Goal: Task Accomplishment & Management: Complete application form

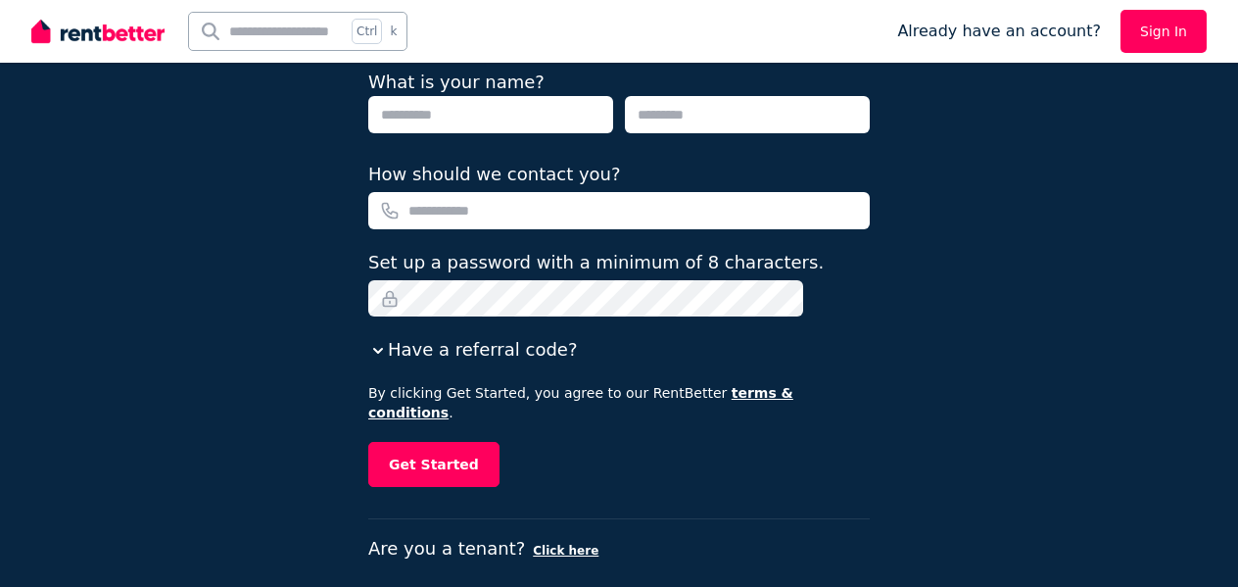
drag, startPoint x: 0, startPoint y: 0, endPoint x: 208, endPoint y: 298, distance: 362.9
click at [212, 301] on div "Hello! We’ll start with a few quick questions. It only takes a minute! What's y…" at bounding box center [619, 159] width 1238 height 899
click at [521, 113] on input "text" at bounding box center [490, 114] width 245 height 37
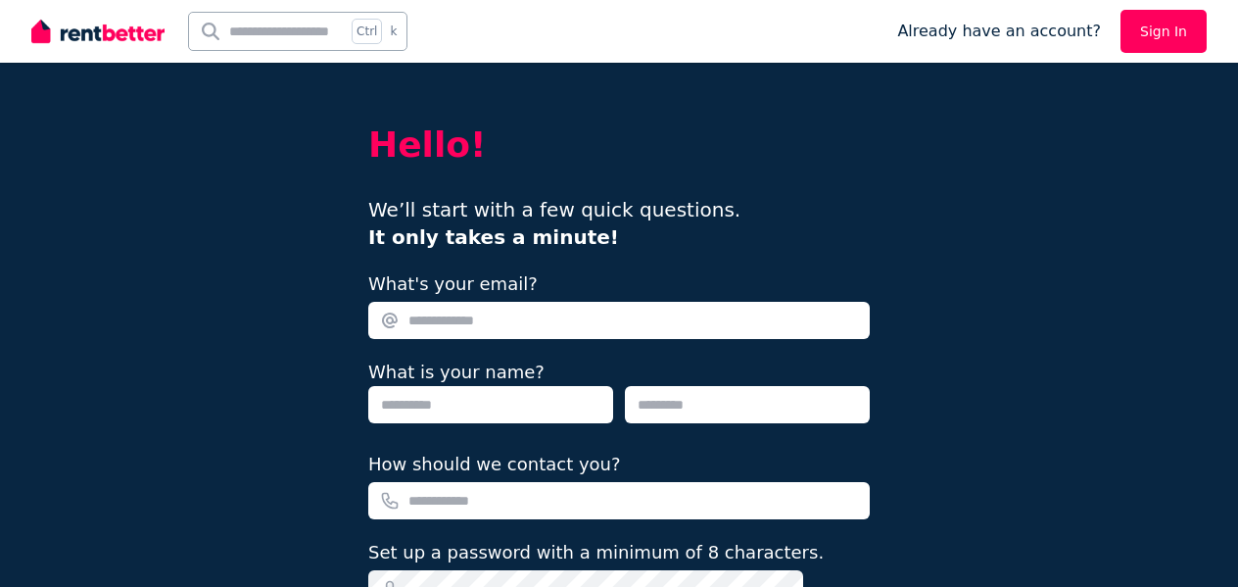
click at [466, 310] on input "What's your email?" at bounding box center [618, 320] width 501 height 37
click at [465, 311] on input "What's your email?" at bounding box center [618, 320] width 501 height 37
click at [465, 312] on input "What's your email?" at bounding box center [618, 320] width 501 height 37
drag, startPoint x: 1188, startPoint y: 184, endPoint x: 655, endPoint y: 328, distance: 551.8
click at [1171, 179] on div "Hello! We’ll start with a few quick questions. It only takes a minute! What's y…" at bounding box center [619, 449] width 1238 height 899
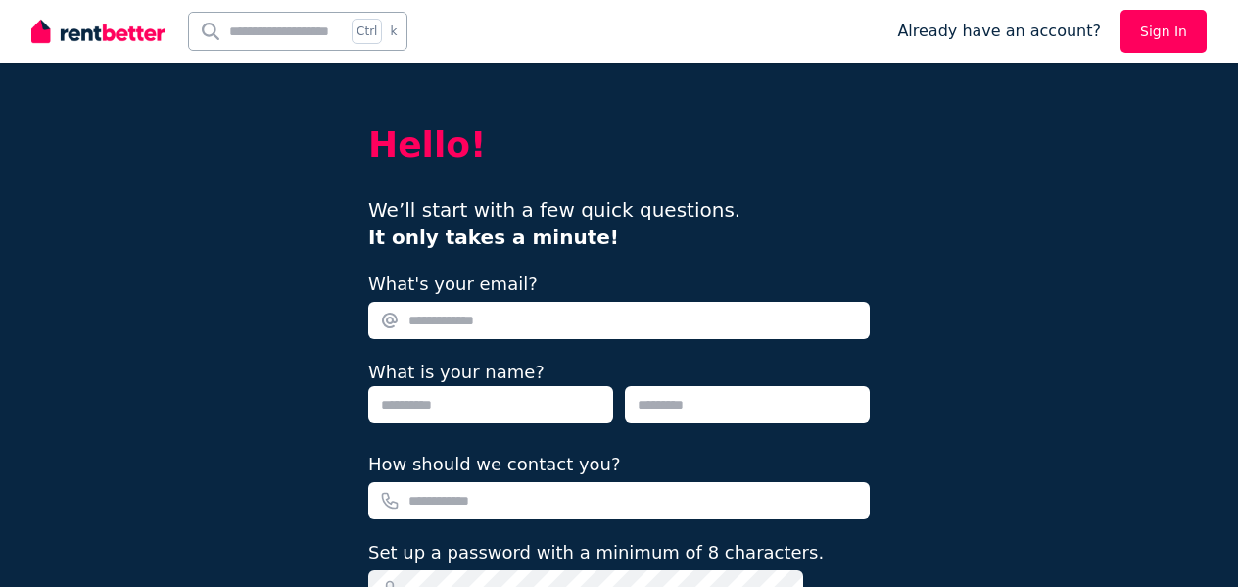
click at [614, 319] on input "What's your email?" at bounding box center [618, 320] width 501 height 37
drag, startPoint x: 606, startPoint y: 306, endPoint x: 562, endPoint y: 320, distance: 46.1
click at [563, 321] on input "**********" at bounding box center [618, 320] width 501 height 37
drag, startPoint x: 742, startPoint y: 354, endPoint x: 640, endPoint y: 320, distance: 107.4
click at [640, 320] on input "**********" at bounding box center [618, 320] width 501 height 37
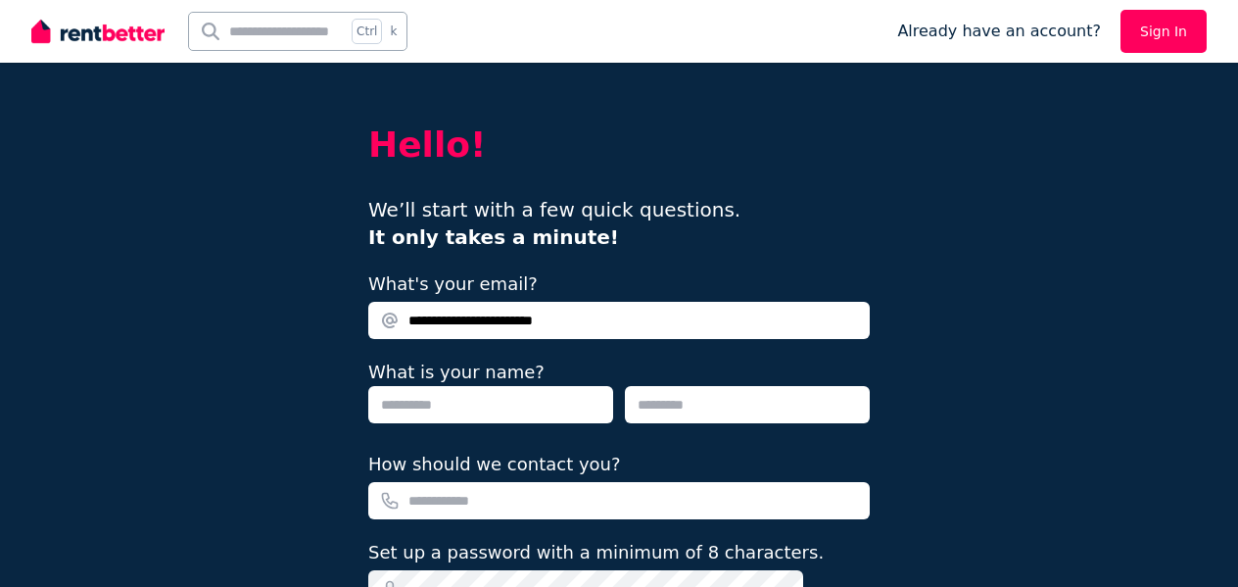
type input "**********"
drag, startPoint x: 549, startPoint y: 405, endPoint x: 546, endPoint y: 396, distance: 10.2
click at [546, 399] on input "text" at bounding box center [490, 404] width 245 height 37
type input "******"
type input "****"
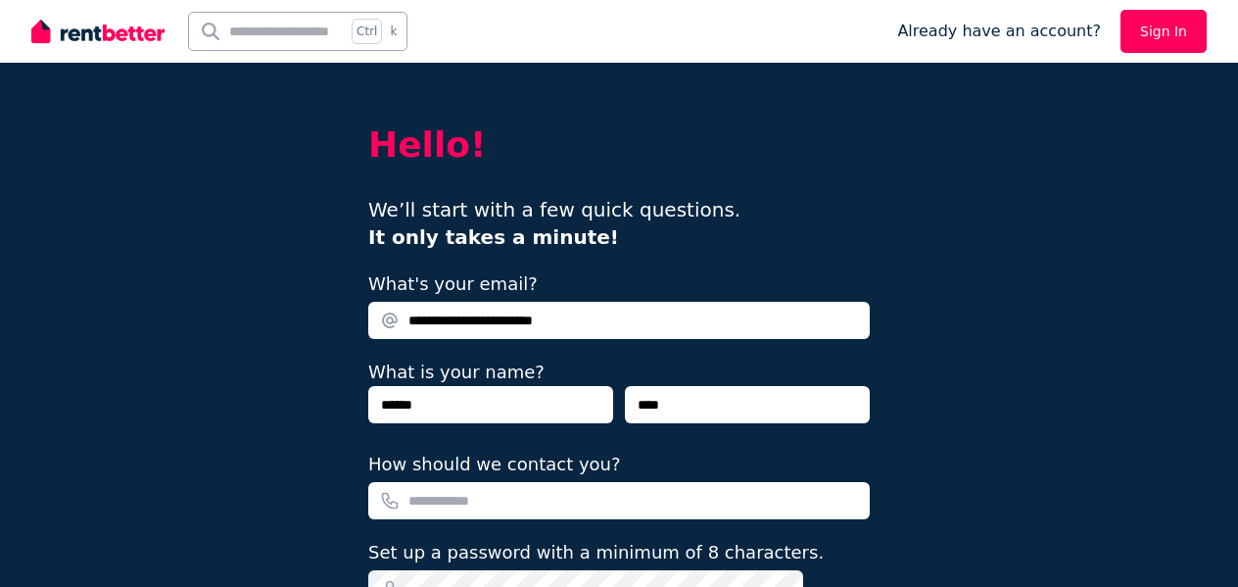
click at [684, 506] on input "How should we contact you?" at bounding box center [618, 500] width 501 height 37
drag, startPoint x: 648, startPoint y: 478, endPoint x: 638, endPoint y: 502, distance: 26.4
click at [639, 502] on input "How should we contact you?" at bounding box center [618, 500] width 501 height 37
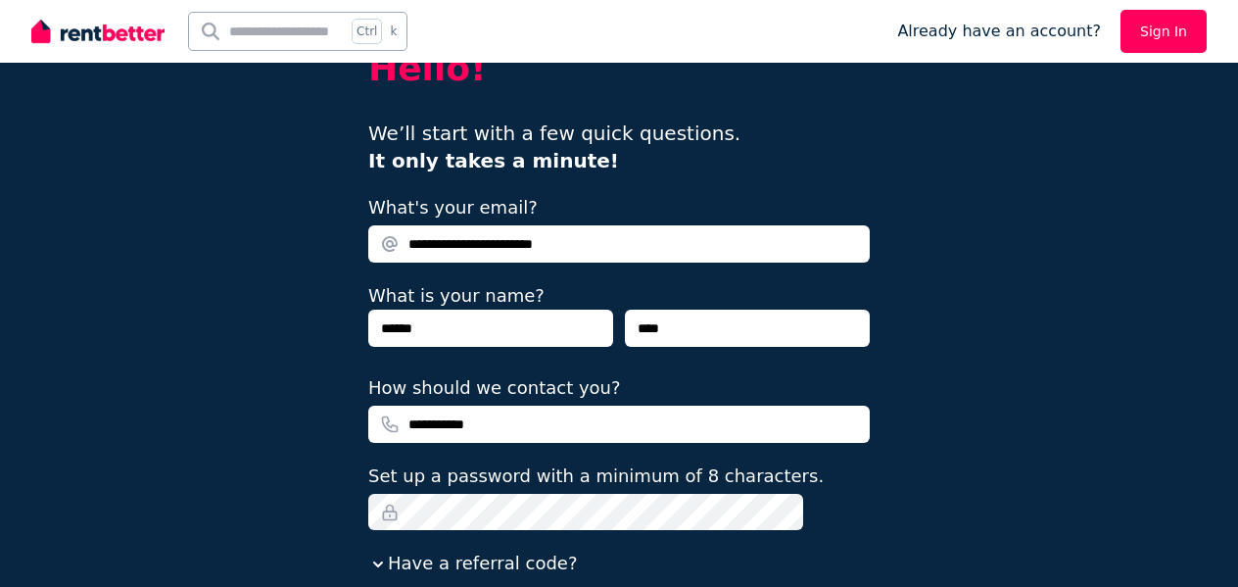
scroll to position [98, 0]
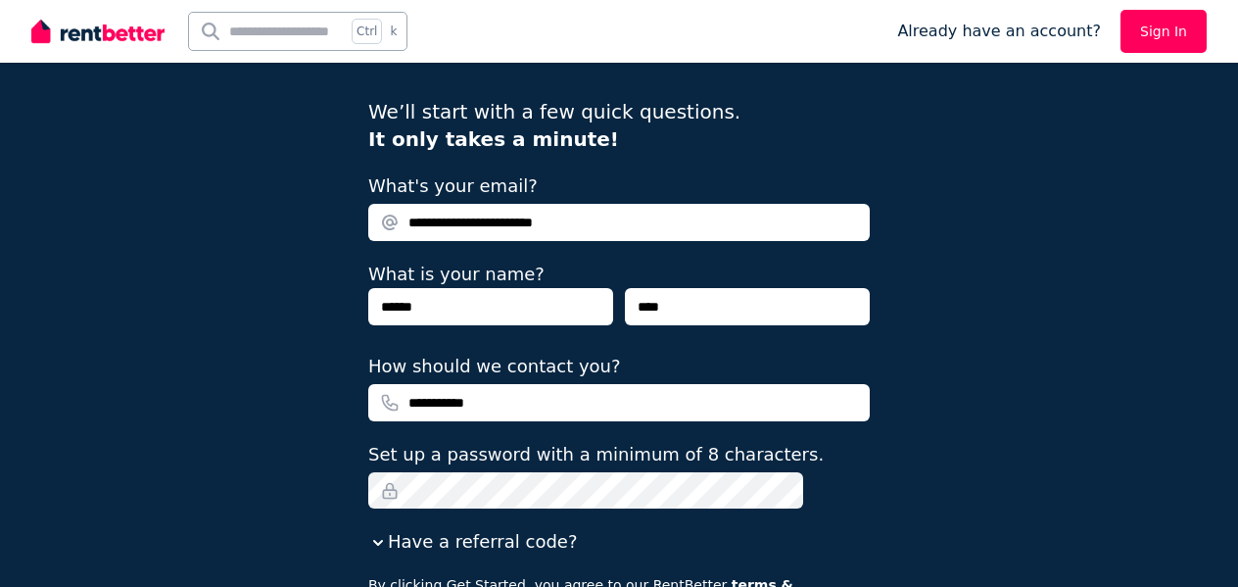
type input "**********"
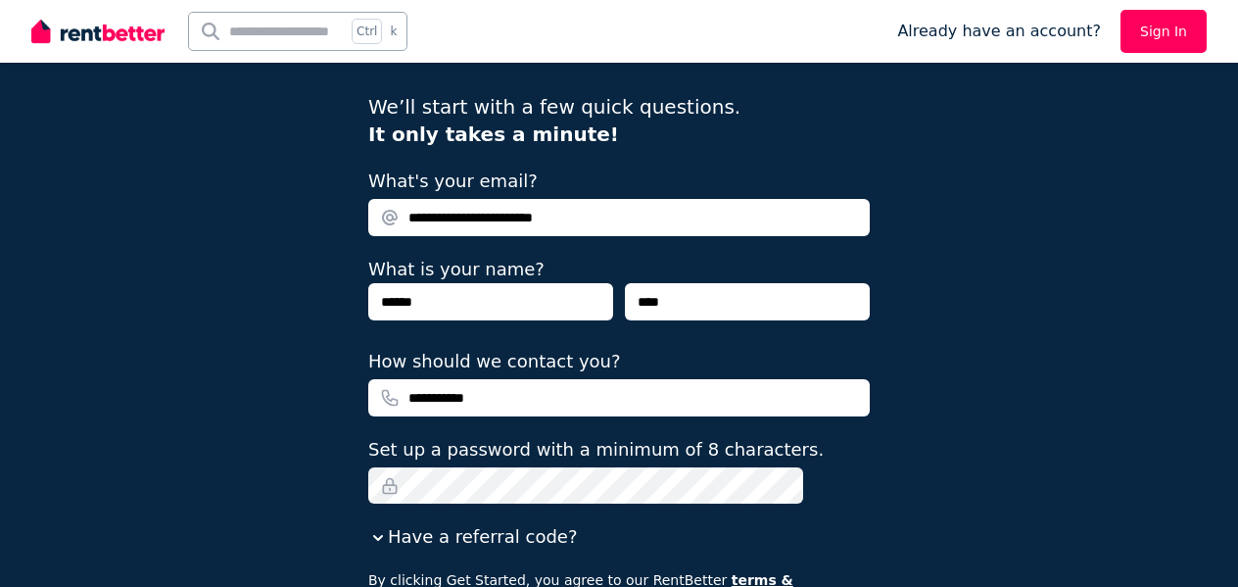
scroll to position [290, 0]
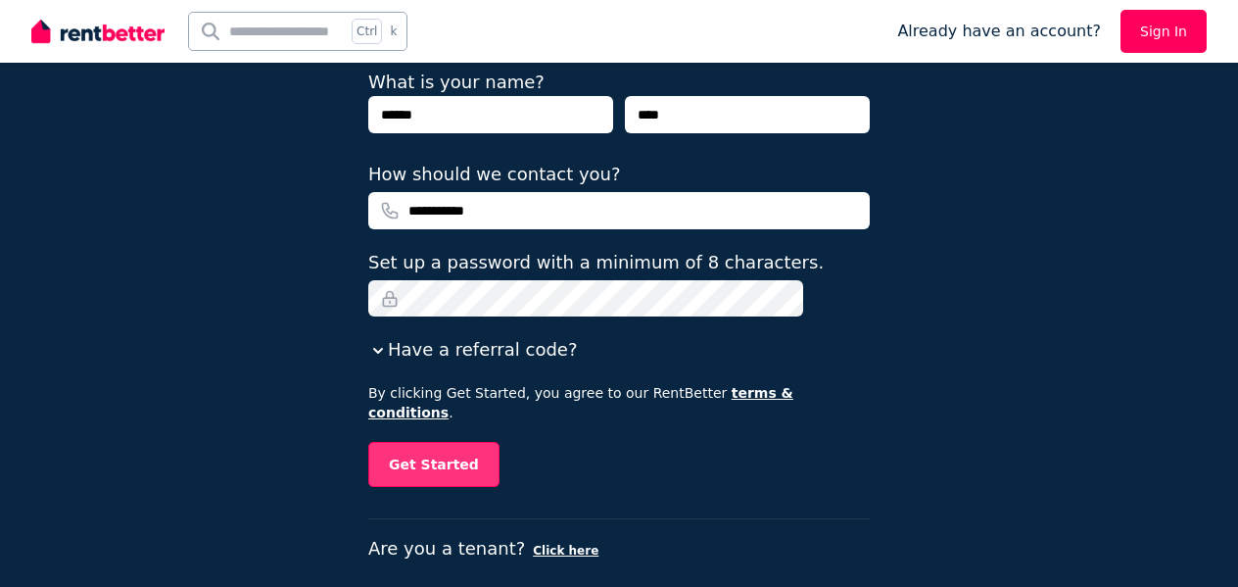
click at [492, 456] on button "Get Started" at bounding box center [433, 464] width 131 height 45
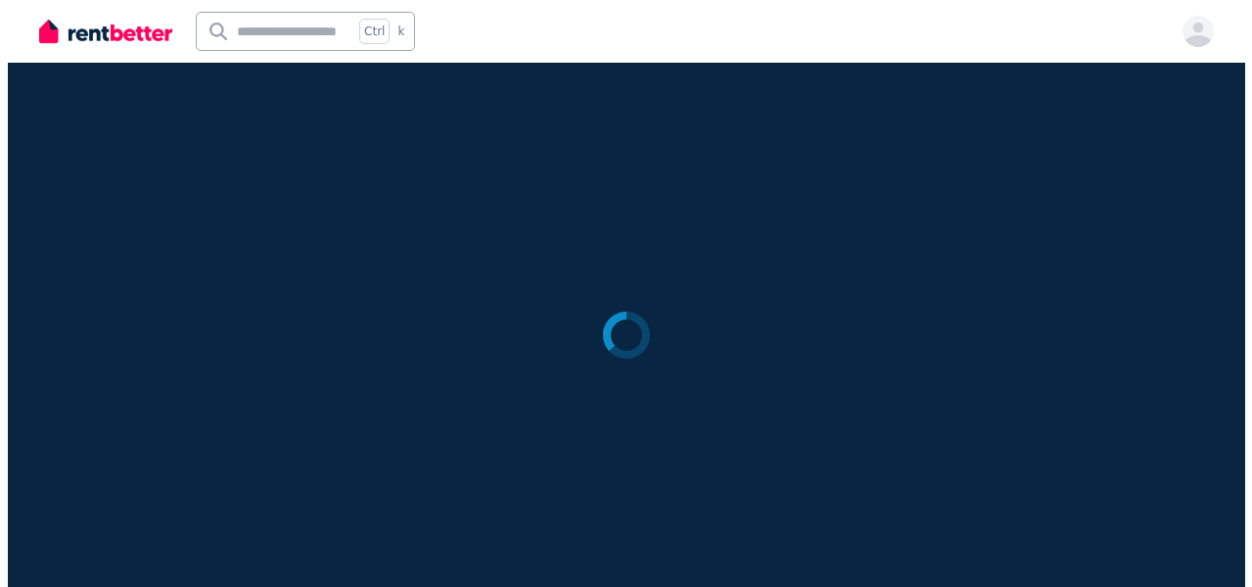
scroll to position [0, 0]
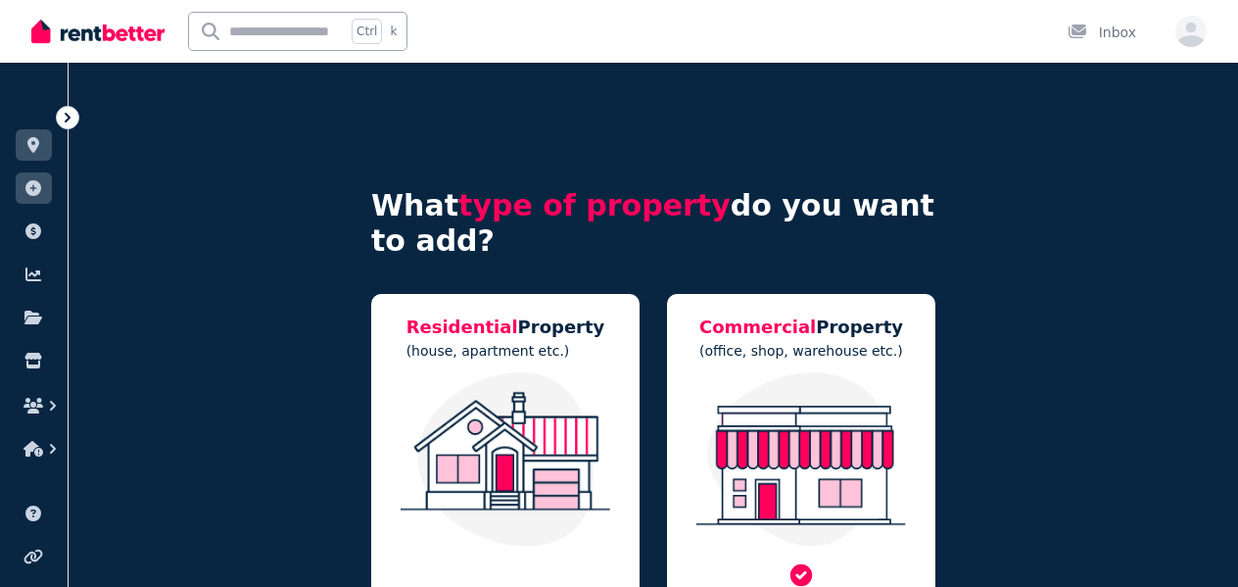
click at [800, 346] on p "(office, shop, warehouse etc.)" at bounding box center [801, 351] width 204 height 20
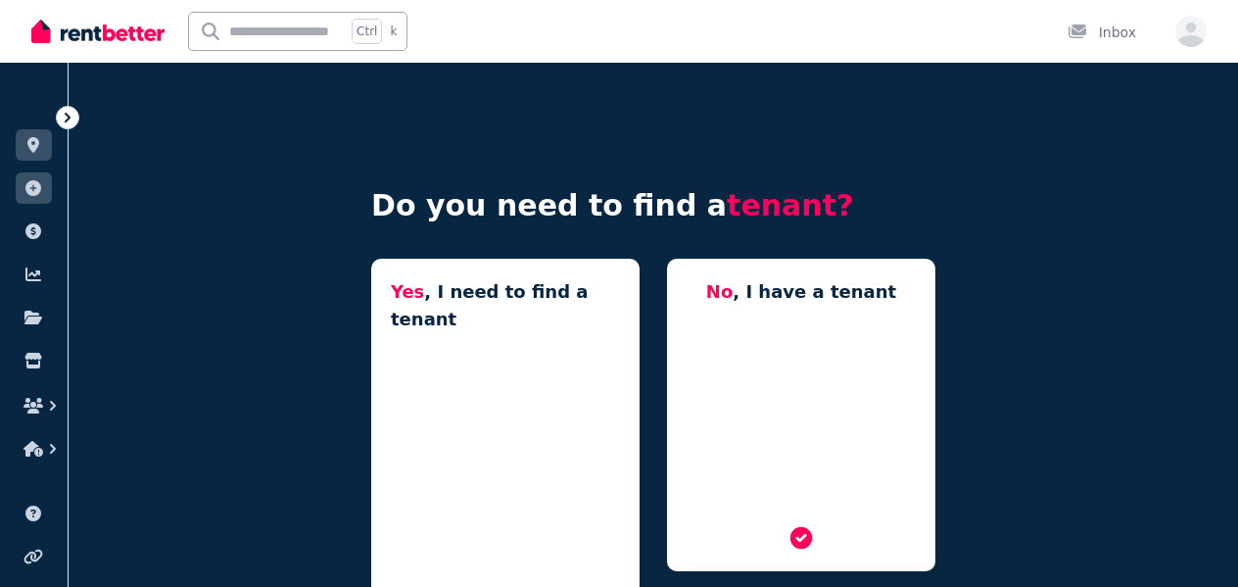
scroll to position [82, 0]
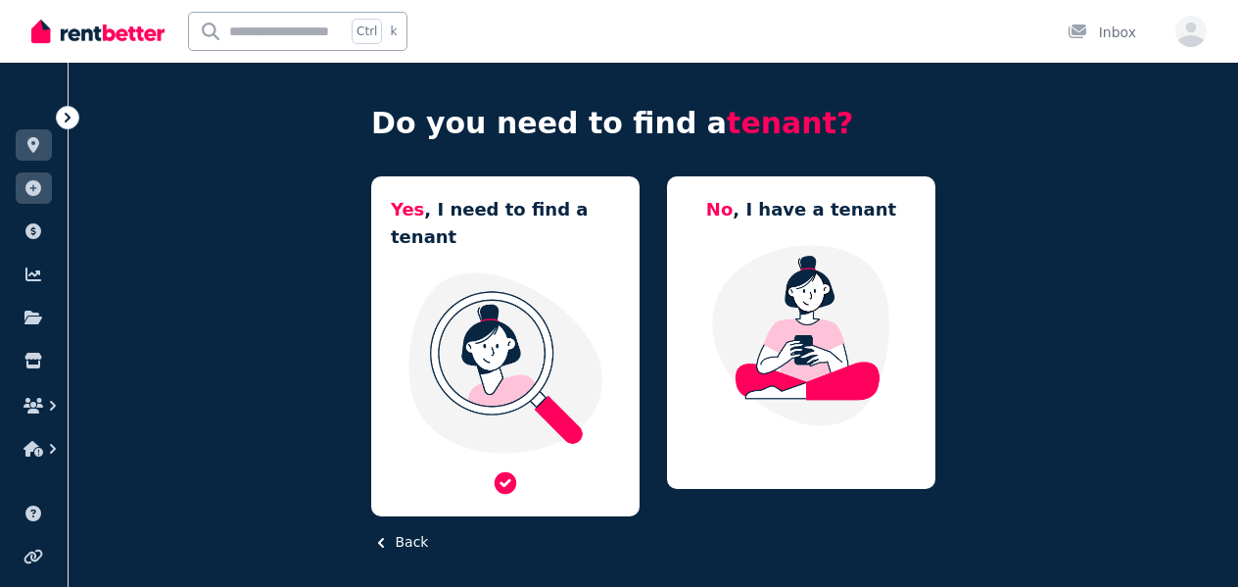
click at [508, 336] on img at bounding box center [505, 362] width 229 height 184
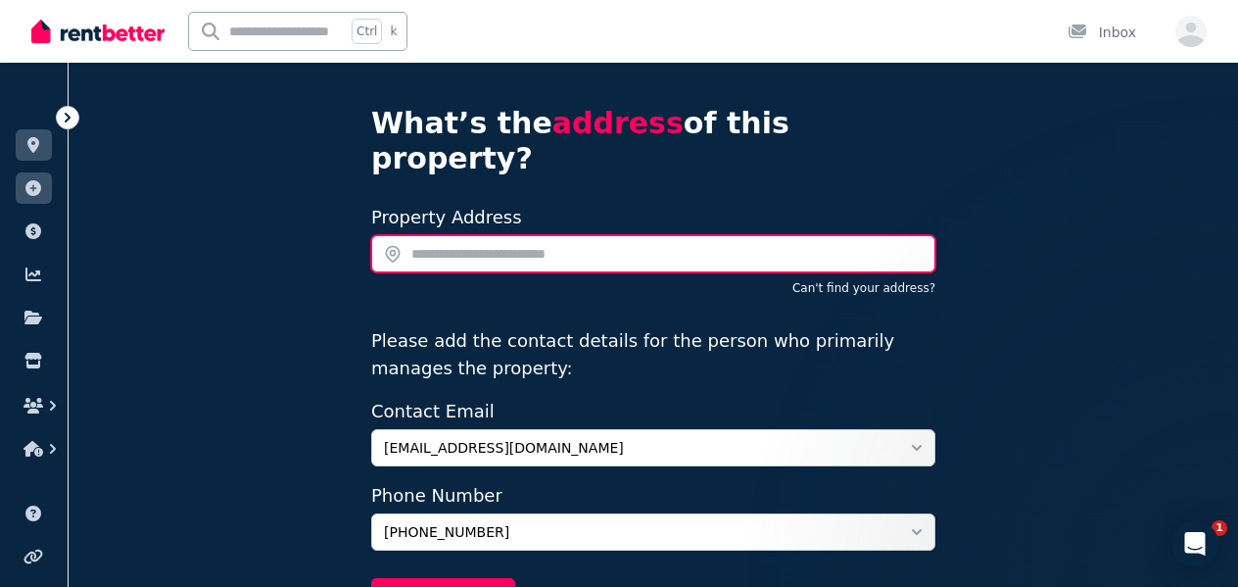
click at [443, 235] on input "text" at bounding box center [653, 253] width 564 height 37
click at [444, 235] on input "text" at bounding box center [653, 253] width 564 height 37
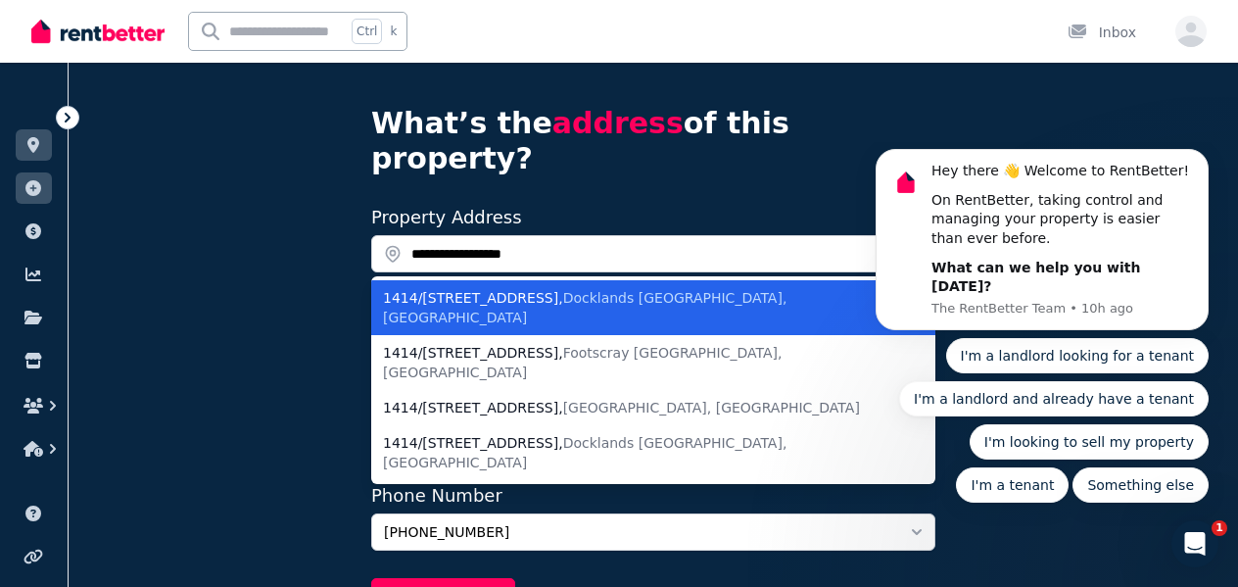
click at [593, 290] on span "Docklands [GEOGRAPHIC_DATA], [GEOGRAPHIC_DATA]" at bounding box center [584, 307] width 403 height 35
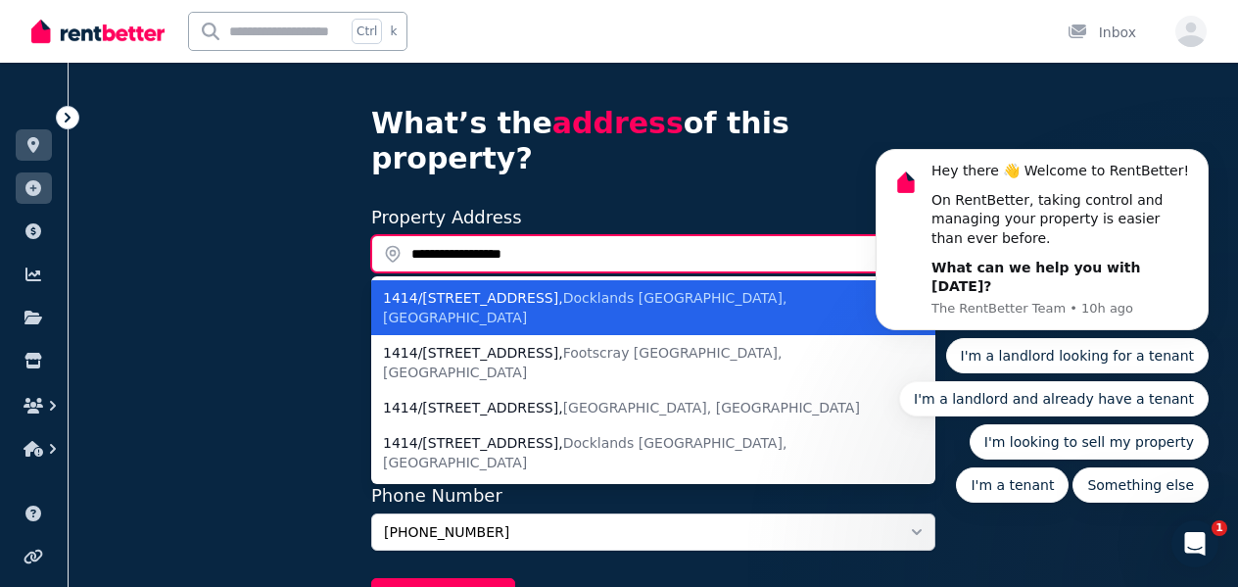
type input "**********"
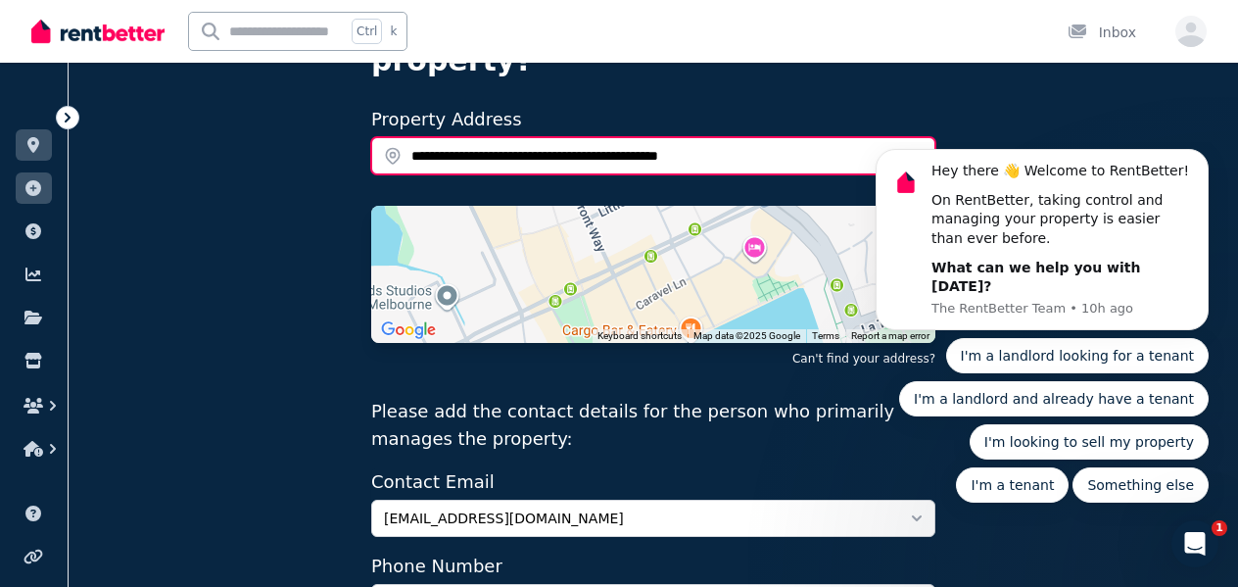
scroll to position [278, 0]
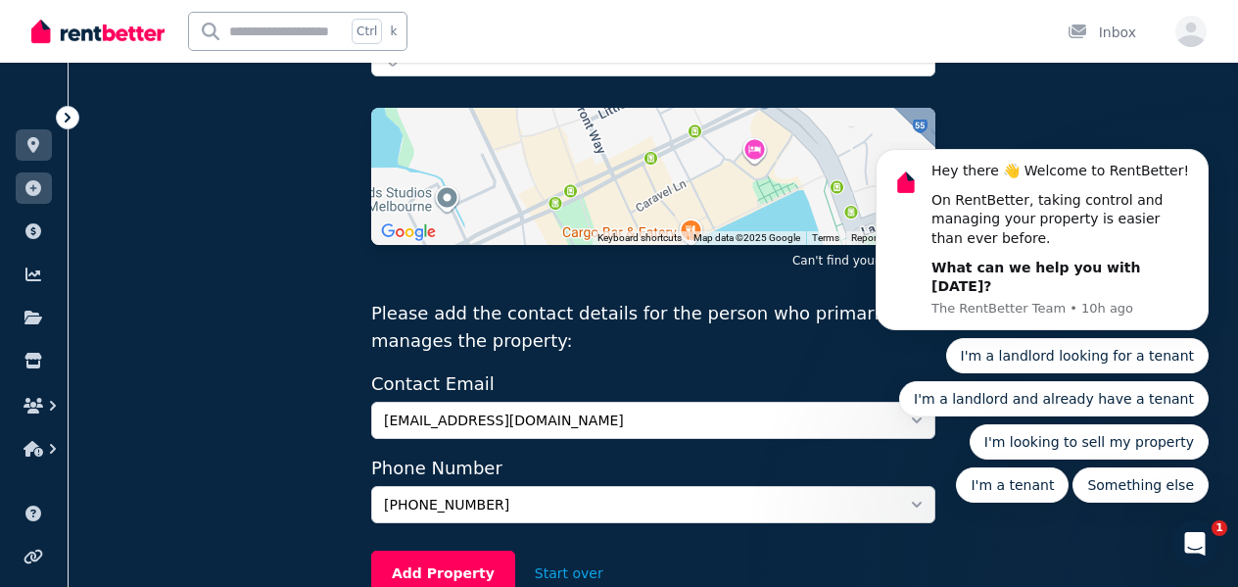
drag, startPoint x: 447, startPoint y: 536, endPoint x: 487, endPoint y: 502, distance: 52.2
click at [447, 550] on button "Add Property" at bounding box center [443, 572] width 144 height 45
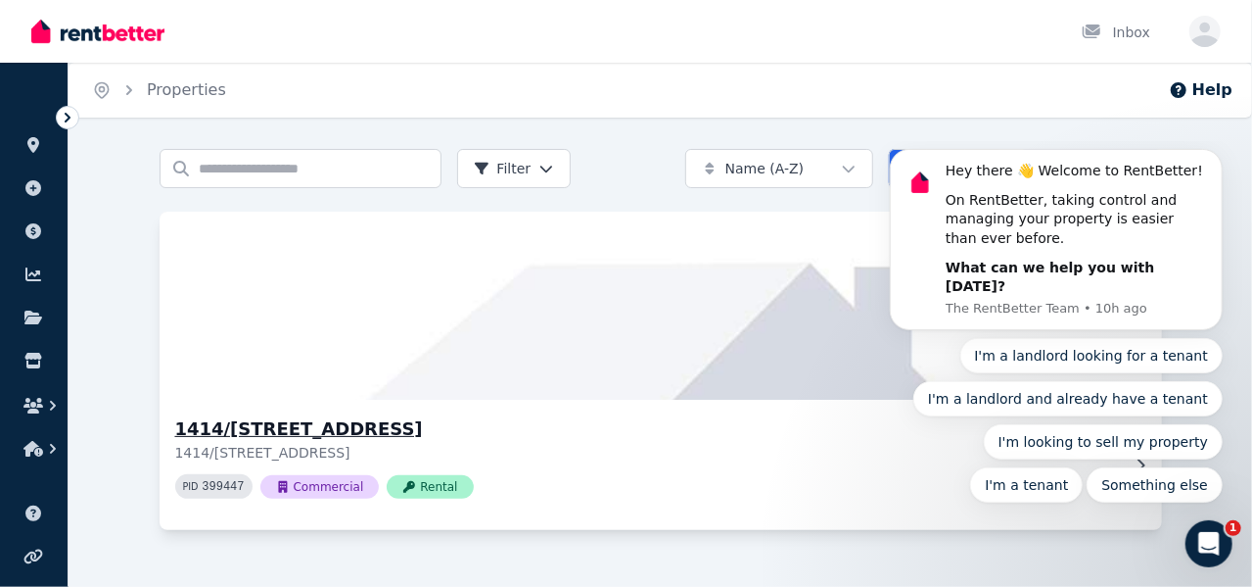
click at [659, 489] on div "PID 399447 Commercial Rental" at bounding box center [647, 486] width 944 height 24
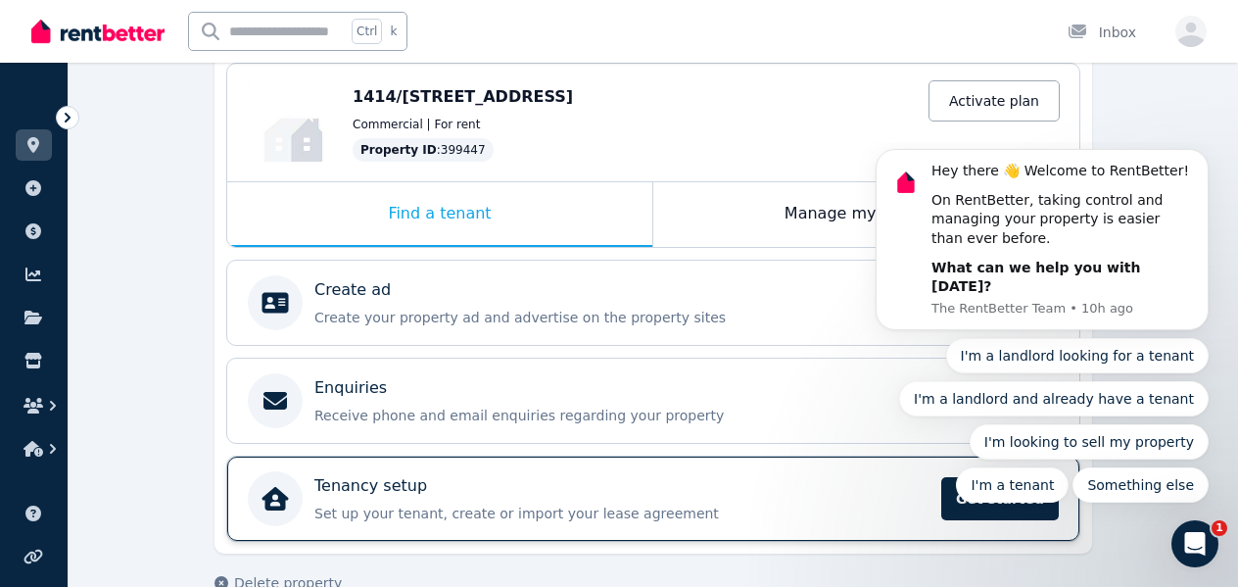
scroll to position [237, 0]
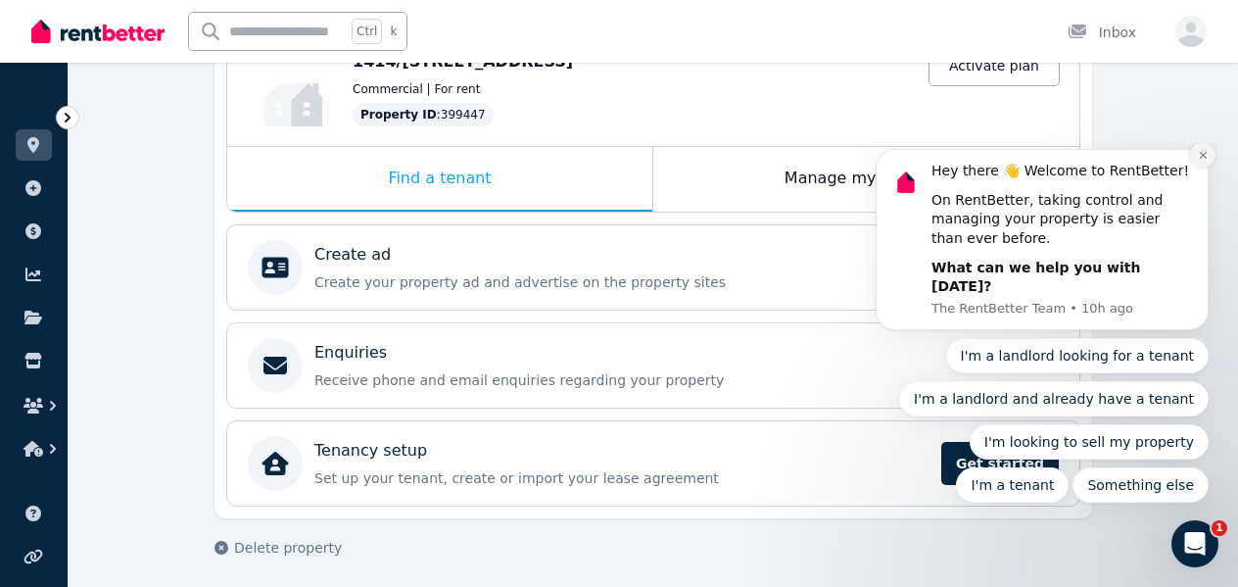
click at [1201, 159] on icon "Dismiss notification" at bounding box center [1202, 155] width 7 height 7
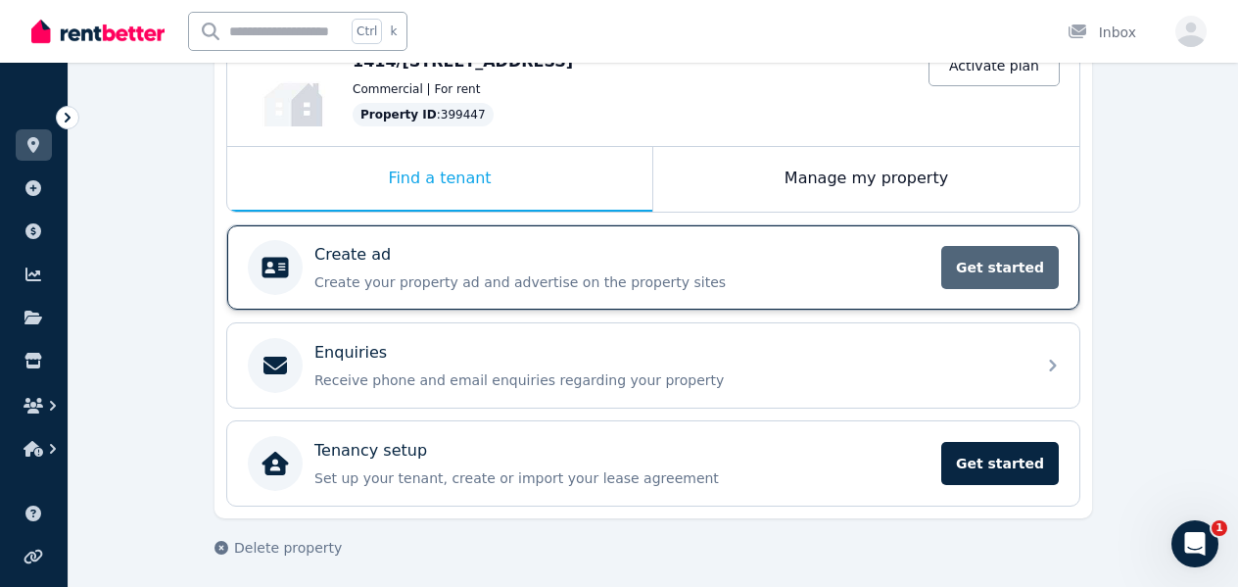
click at [1030, 267] on span "Get started" at bounding box center [1000, 267] width 118 height 43
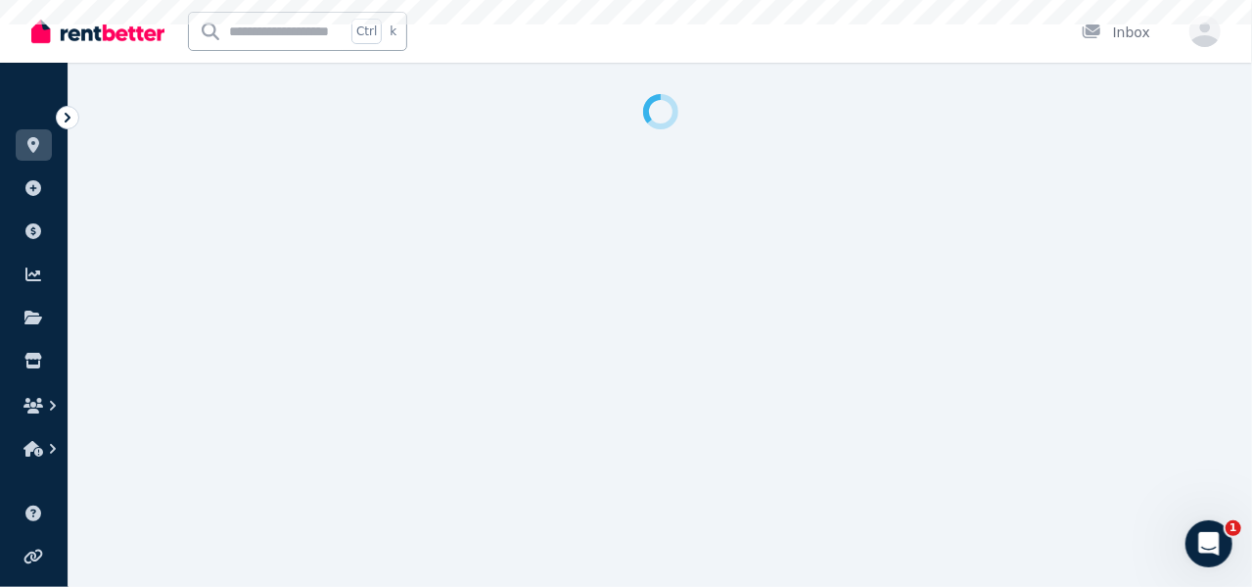
select select "***"
select select "**********"
select select "*********"
select select "**********"
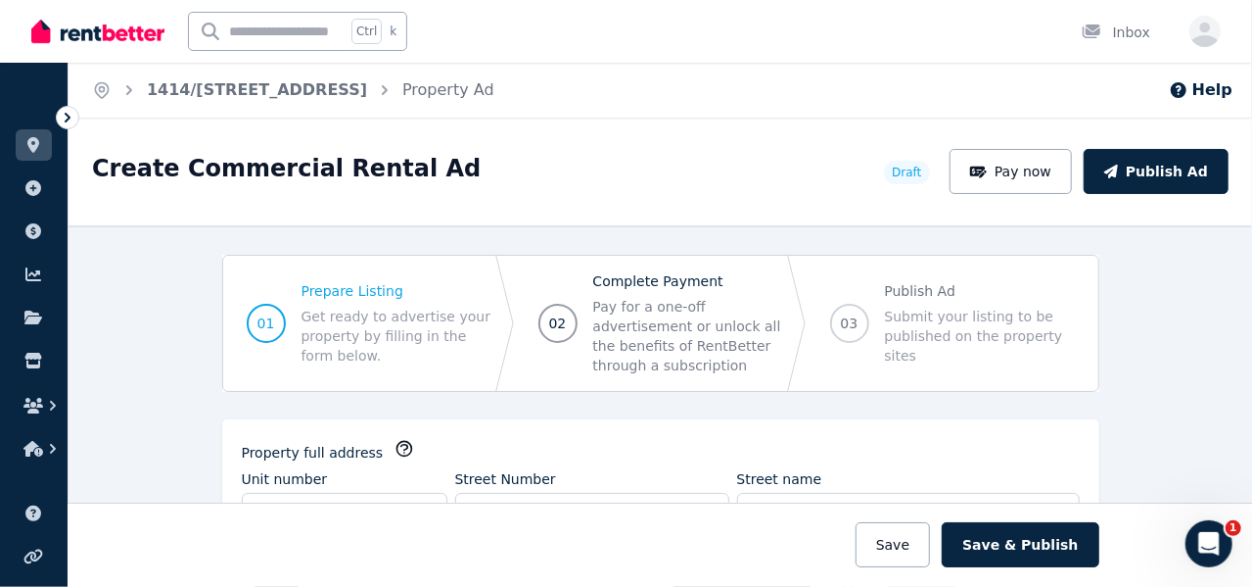
click at [565, 344] on span "02 Complete Payment Pay for a one-off advertisement or unlock all the benefits …" at bounding box center [661, 323] width 292 height 135
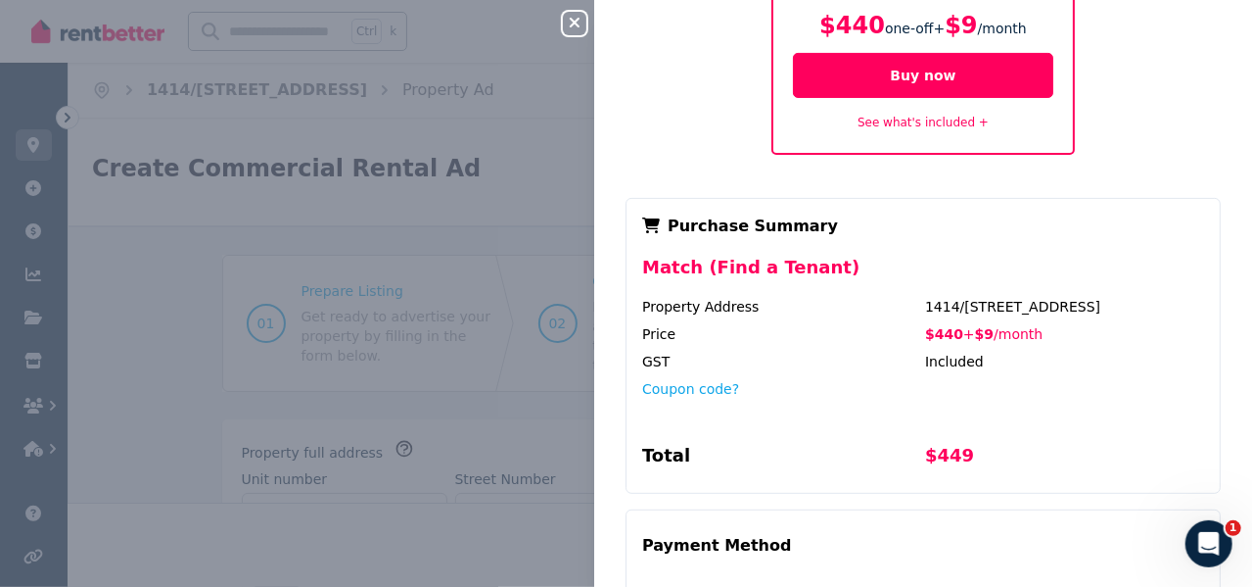
scroll to position [488, 0]
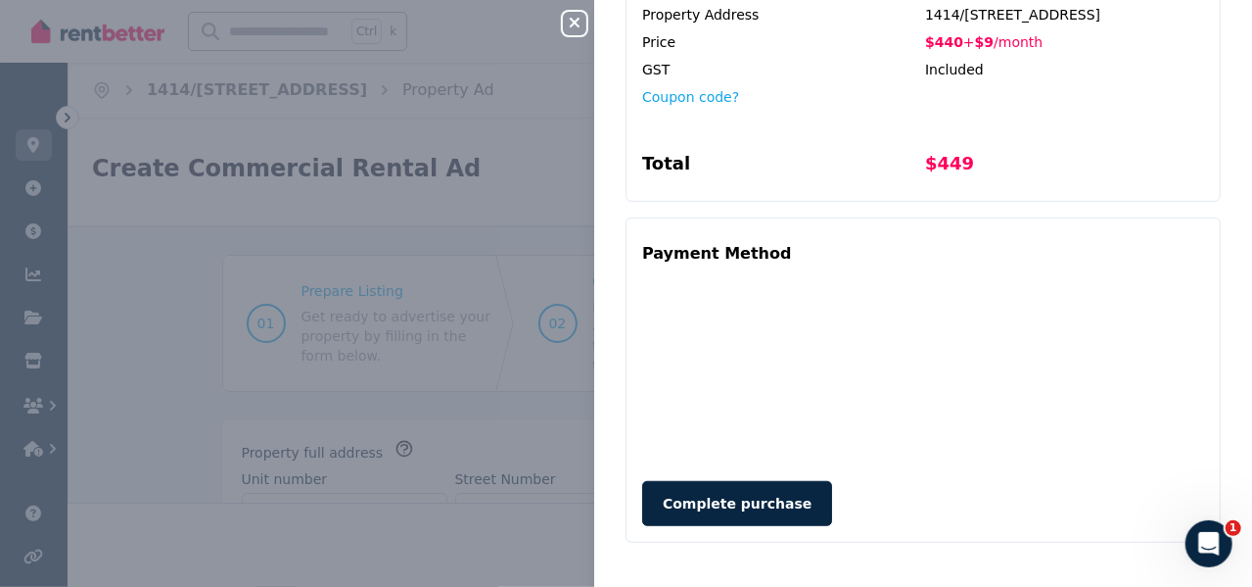
click at [1220, 199] on div "Match (Find a Tenant) Advertise your property and find a tenant $440 one-off + …" at bounding box center [923, 74] width 658 height 983
drag, startPoint x: 119, startPoint y: 330, endPoint x: 178, endPoint y: 320, distance: 59.6
click at [123, 335] on div "Close panel Pay now to publish your ad Match (Find a Tenant) Advertise your pro…" at bounding box center [626, 293] width 1252 height 587
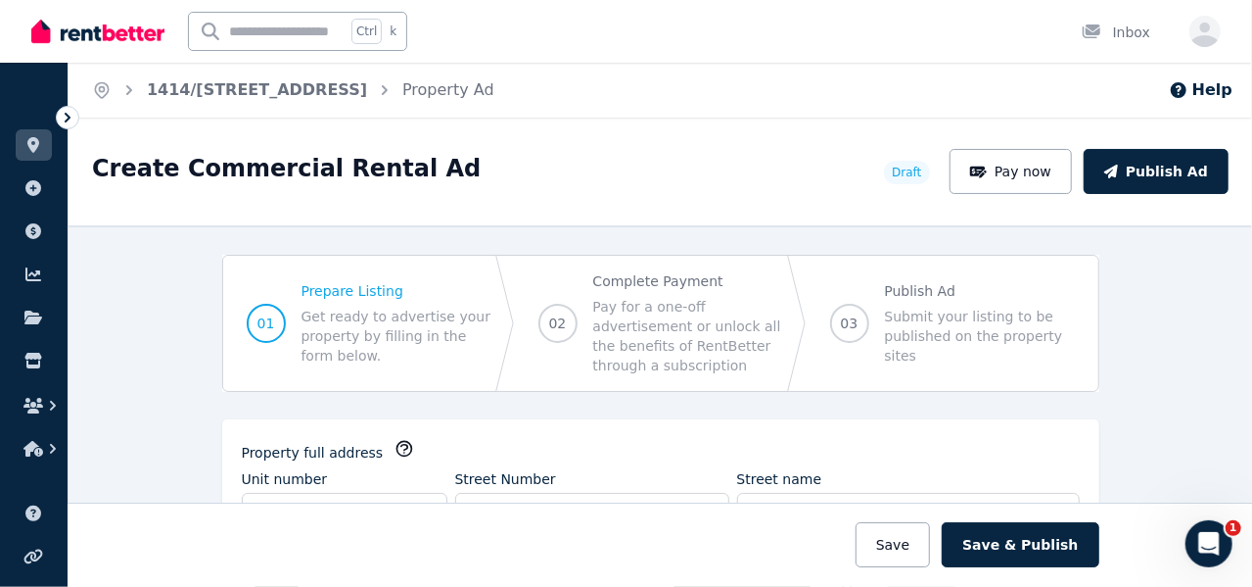
click at [1001, 338] on span "Submit your listing to be published on the property sites" at bounding box center [980, 335] width 190 height 59
drag, startPoint x: 909, startPoint y: 311, endPoint x: 877, endPoint y: 332, distance: 37.5
click at [909, 314] on span "Submit your listing to be published on the property sites" at bounding box center [980, 335] width 190 height 59
click at [831, 346] on span "03 Publish Ad Submit your listing to be published on the property sites" at bounding box center [953, 323] width 292 height 116
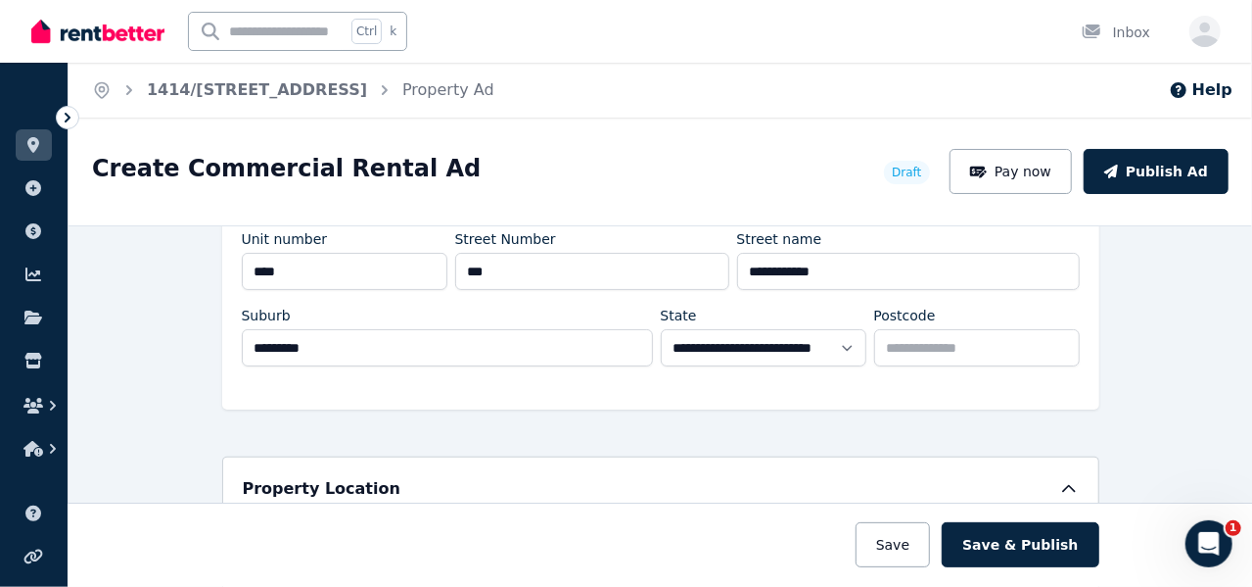
scroll to position [0, 0]
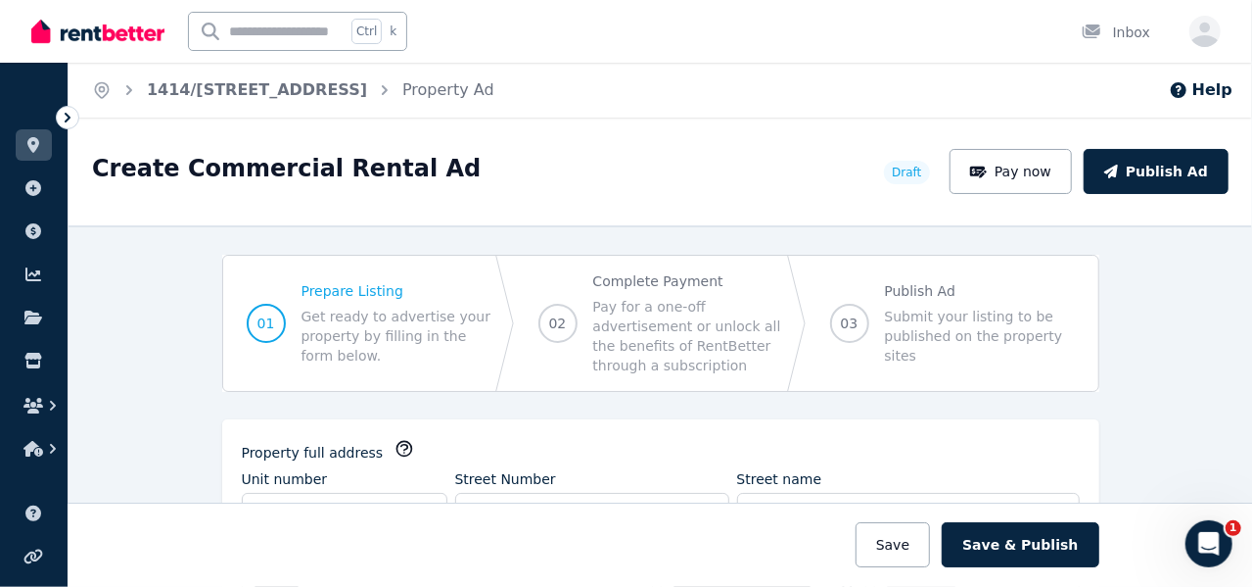
click at [568, 174] on div "Create Commercial Rental Ad" at bounding box center [482, 171] width 780 height 37
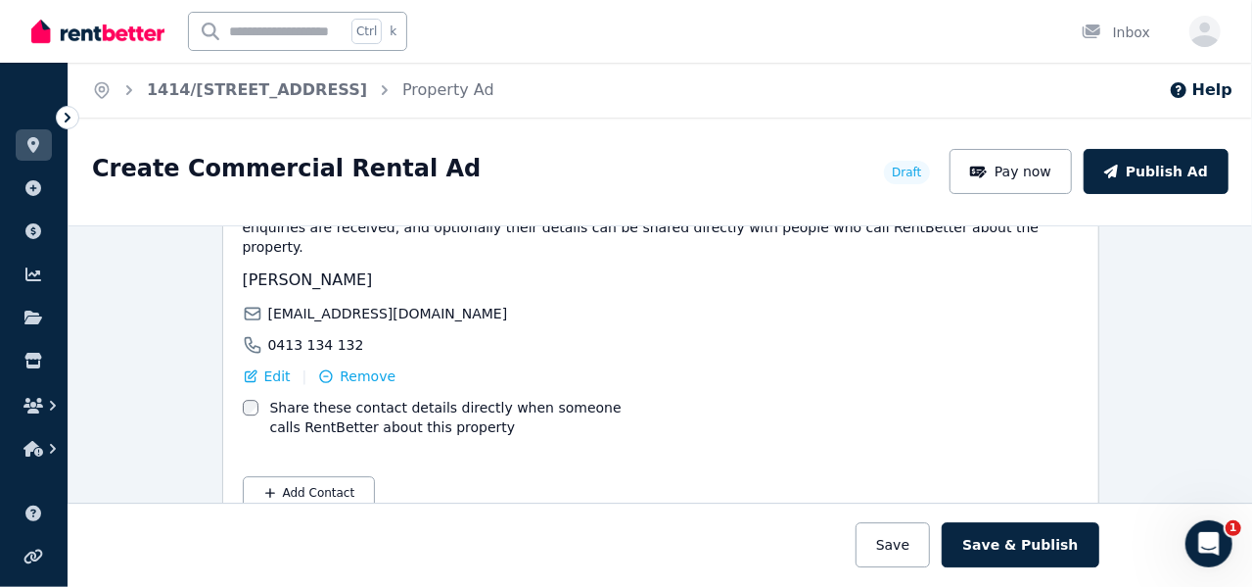
scroll to position [2986, 0]
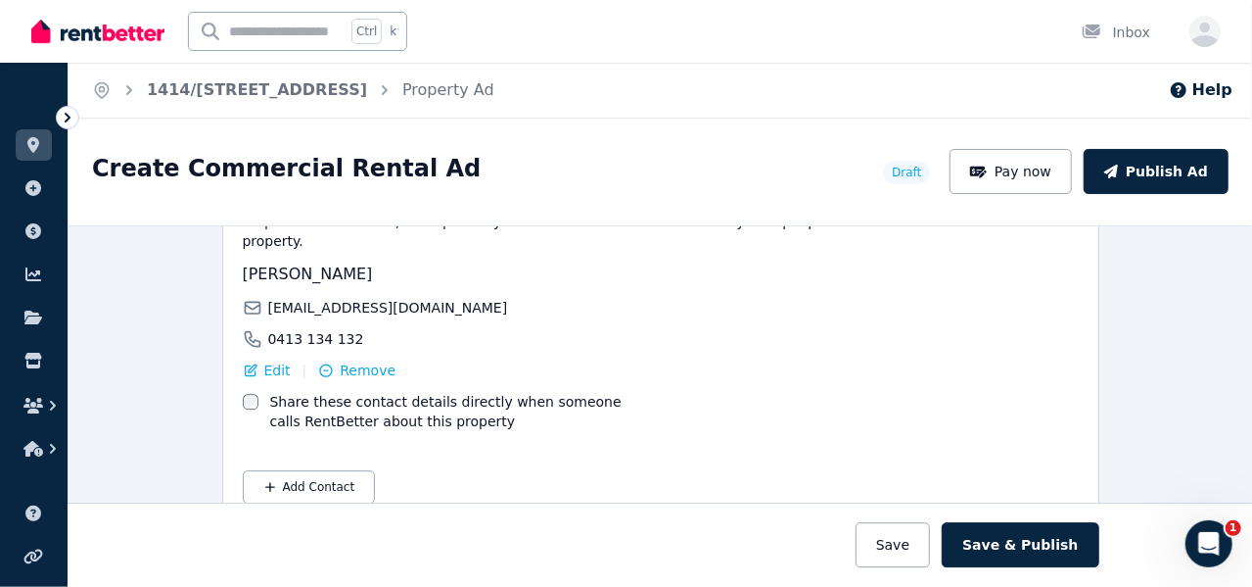
drag, startPoint x: 725, startPoint y: 424, endPoint x: 644, endPoint y: 428, distance: 80.4
click at [644, 428] on div "Please provide the details of the person or persons managing this listing. Thos…" at bounding box center [661, 347] width 836 height 311
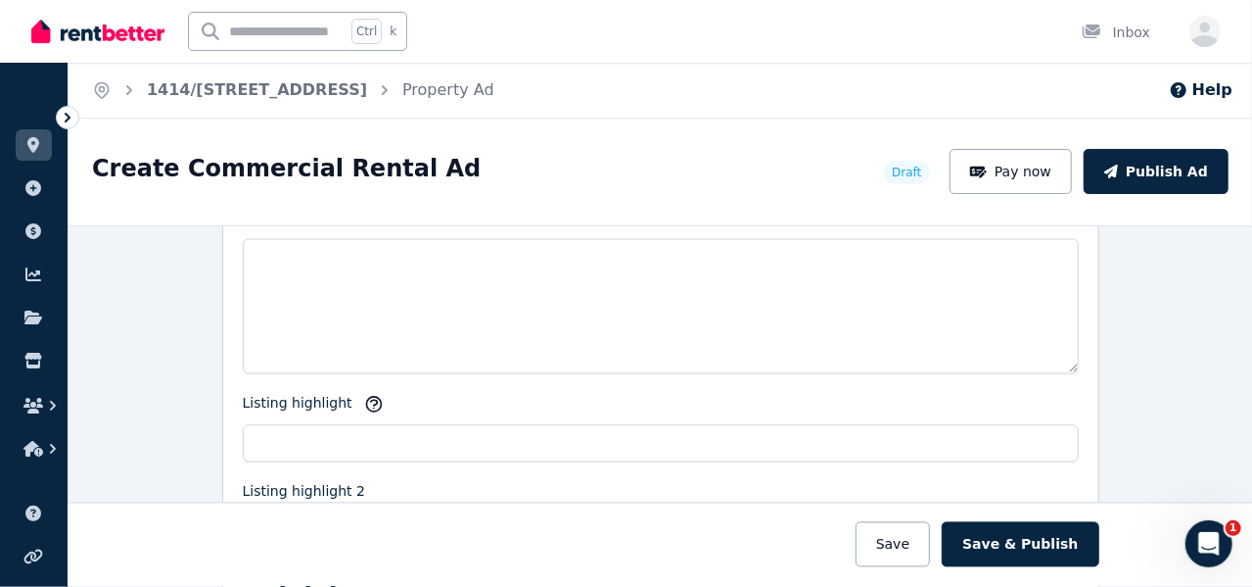
scroll to position [1811, 0]
